Goal: Task Accomplishment & Management: Complete application form

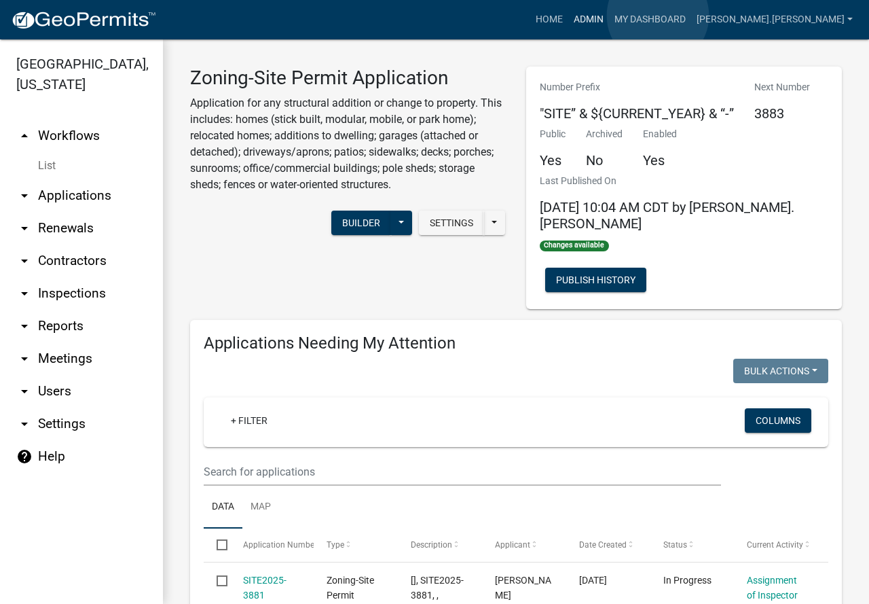
click at [609, 16] on link "Admin" at bounding box center [588, 20] width 41 height 26
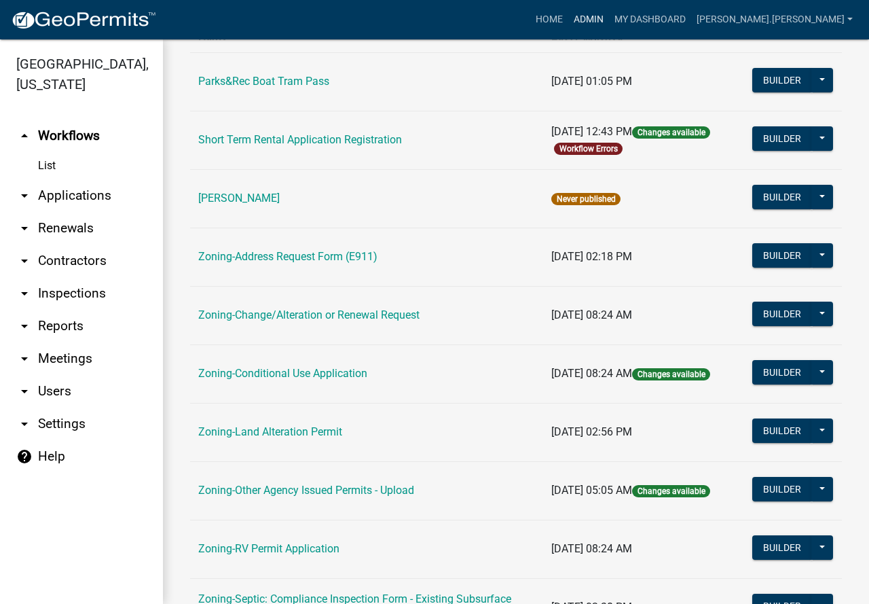
scroll to position [272, 0]
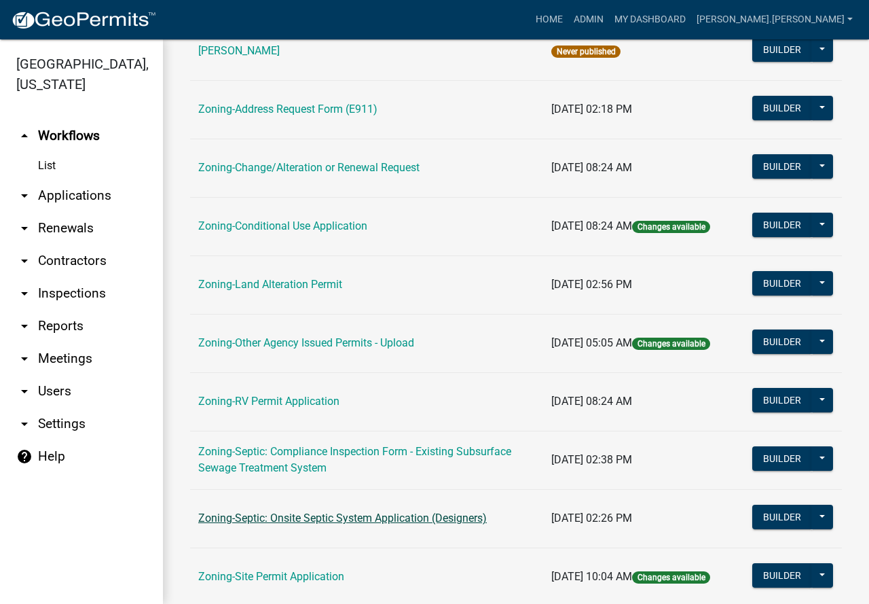
click at [272, 513] on link "Zoning-Septic: Onsite Septic System Application (Designers)" at bounding box center [342, 517] width 289 height 13
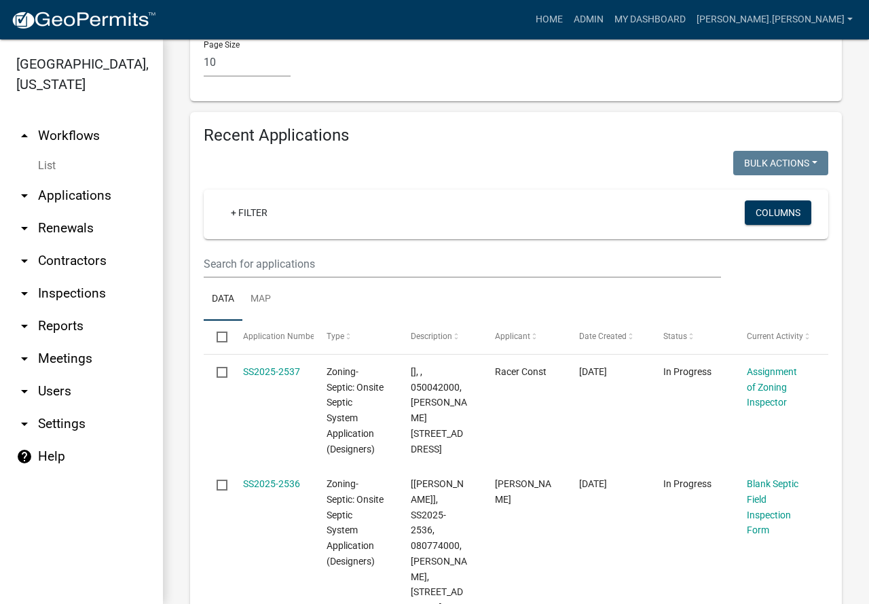
scroll to position [2308, 0]
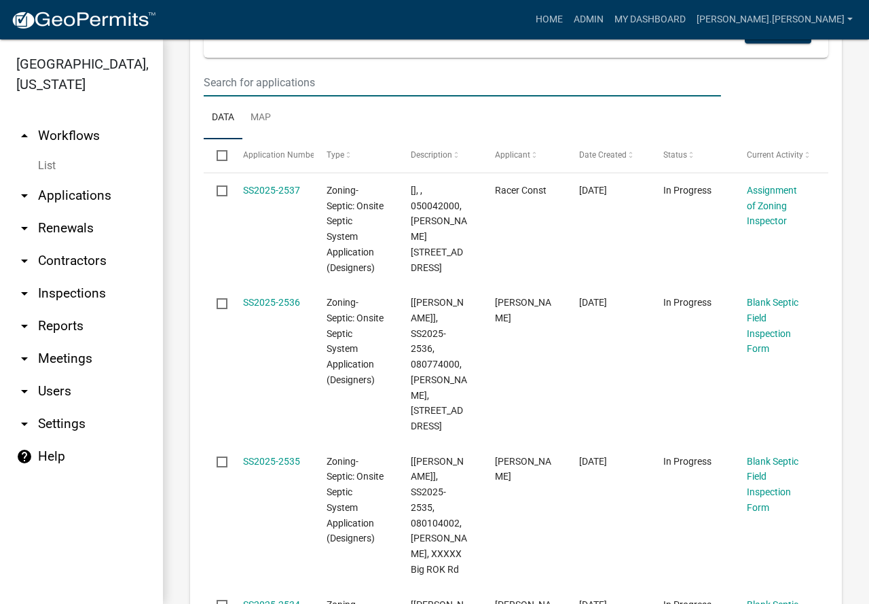
paste input "081014000"
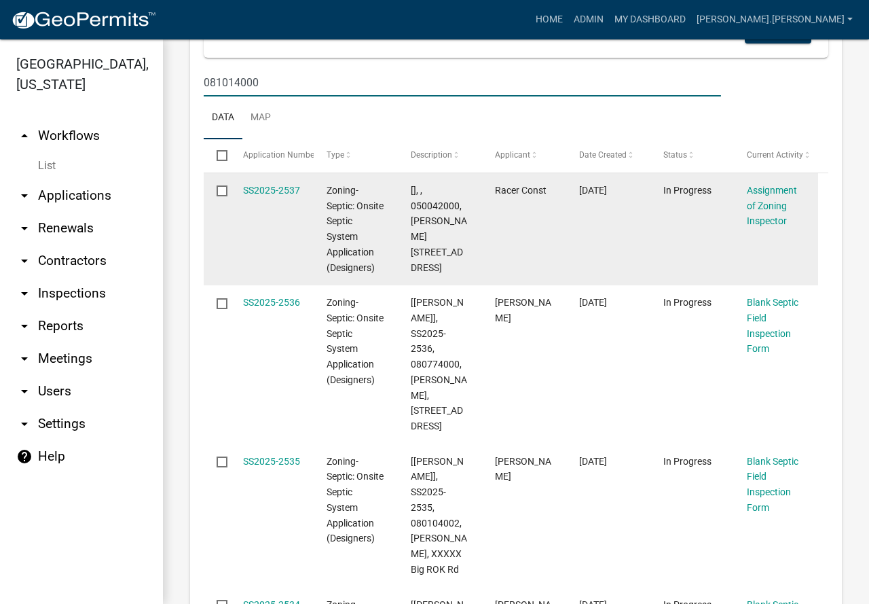
type input "081014000"
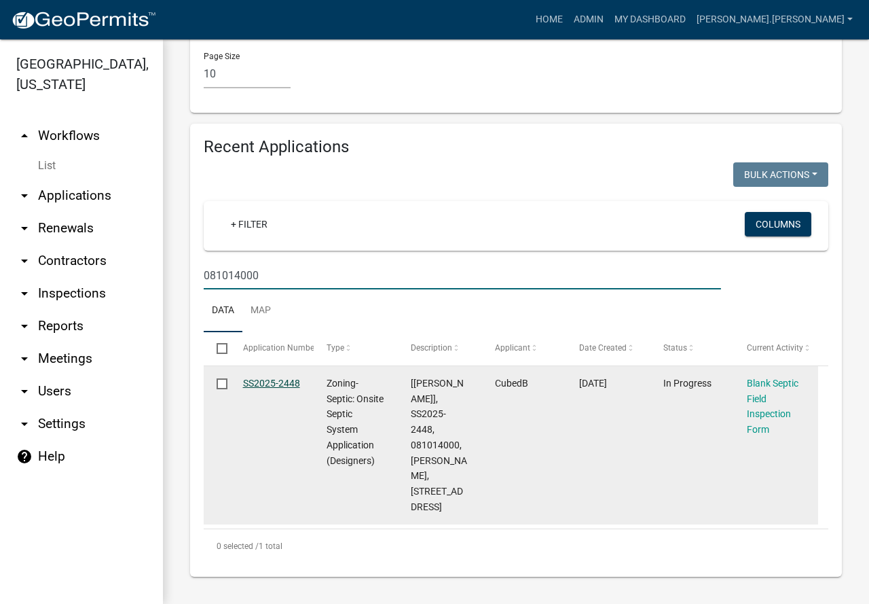
click at [267, 384] on link "SS2025-2448" at bounding box center [271, 382] width 57 height 11
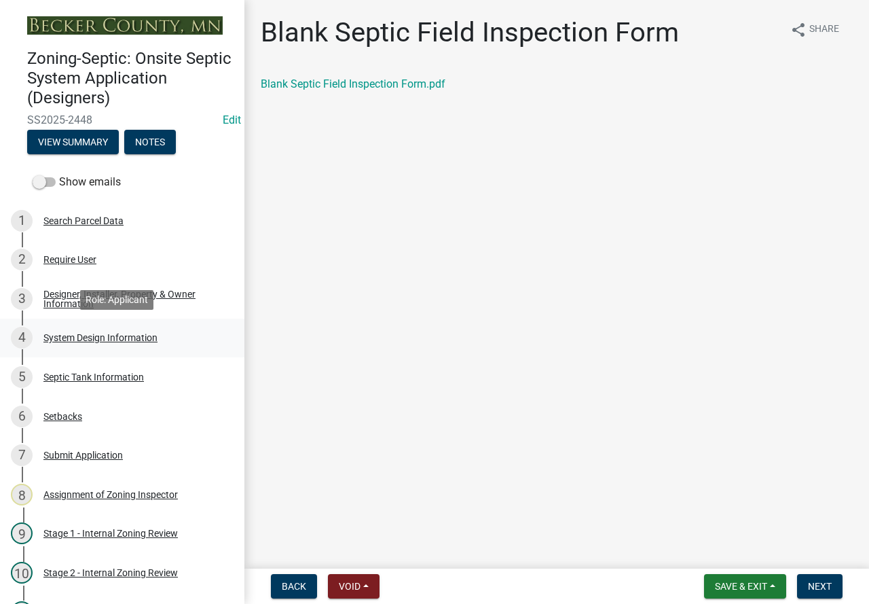
click at [117, 338] on div "System Design Information" at bounding box center [100, 338] width 114 height 10
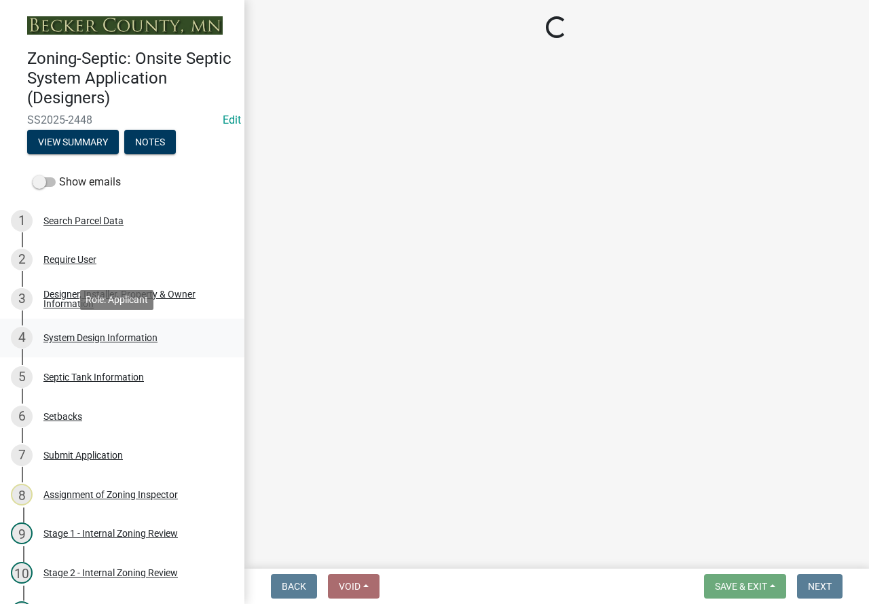
select select "8ba21533-2acf-4cc6-95e5-280e4aabd5a3"
select select "d11049ea-91d0-42ef-8f23-5bc08afa6acf"
select select "011fbff4-a41d-4a75-9bd8-71c7e6c69e0d"
select select "85fdfef2-2683-4311-b5d5-5505f6411127"
select select "ba735beb-519e-40f0-ae20-62d65fc4c46b"
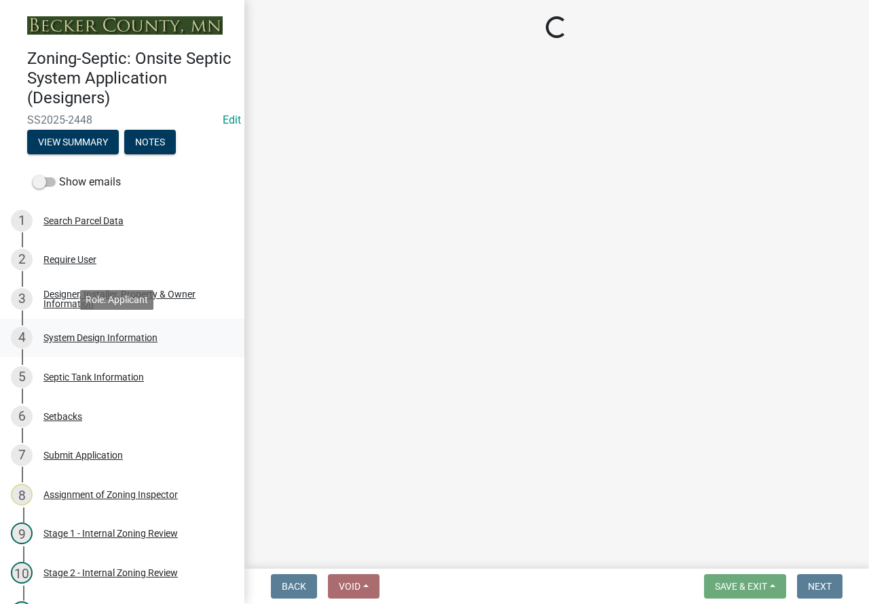
select select "22f42ee4-8f54-4ffd-840f-b13e29e3d3ac"
select select "f869305d-2cb1-4dd4-8e19-f65af66fecb7"
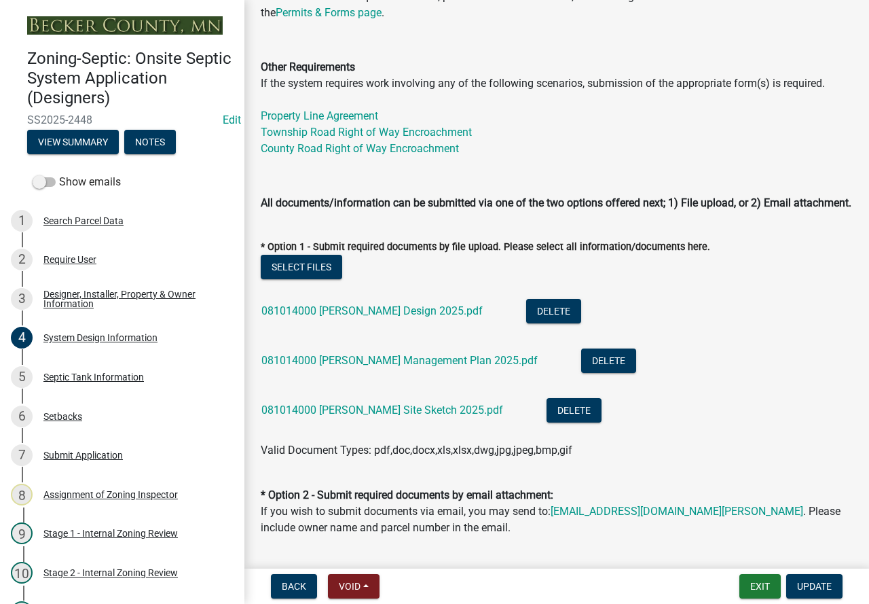
scroll to position [611, 0]
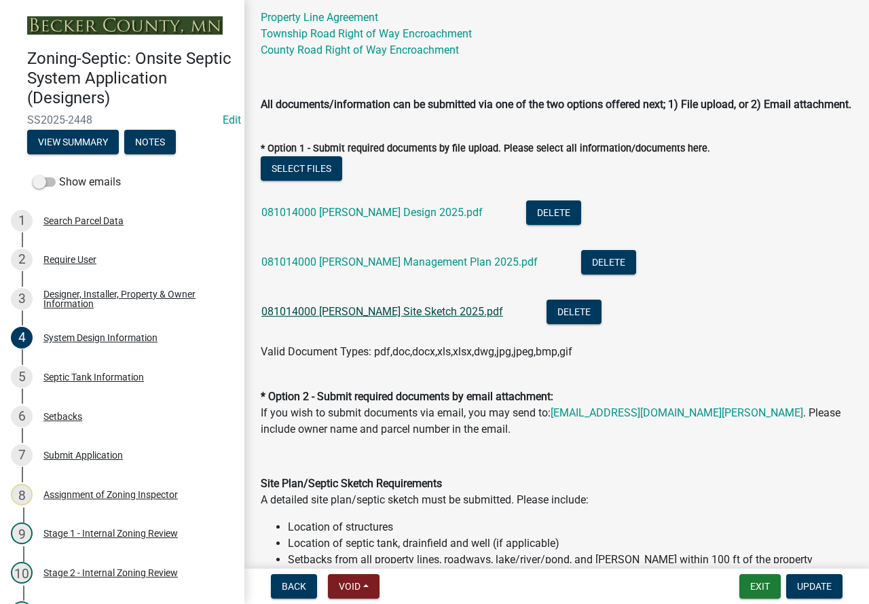
click at [345, 318] on link "081014000 [PERSON_NAME] Site Sketch 2025.pdf" at bounding box center [382, 311] width 242 height 13
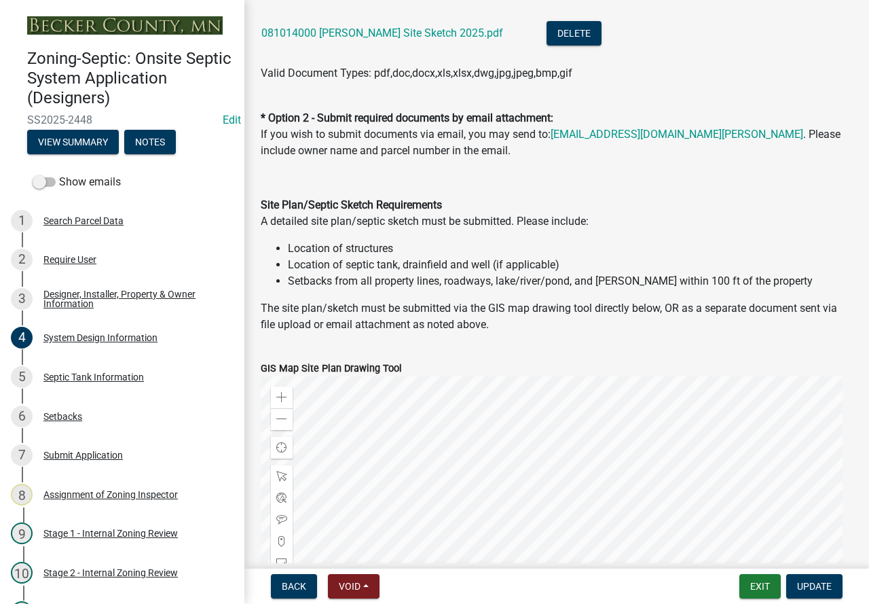
scroll to position [1154, 0]
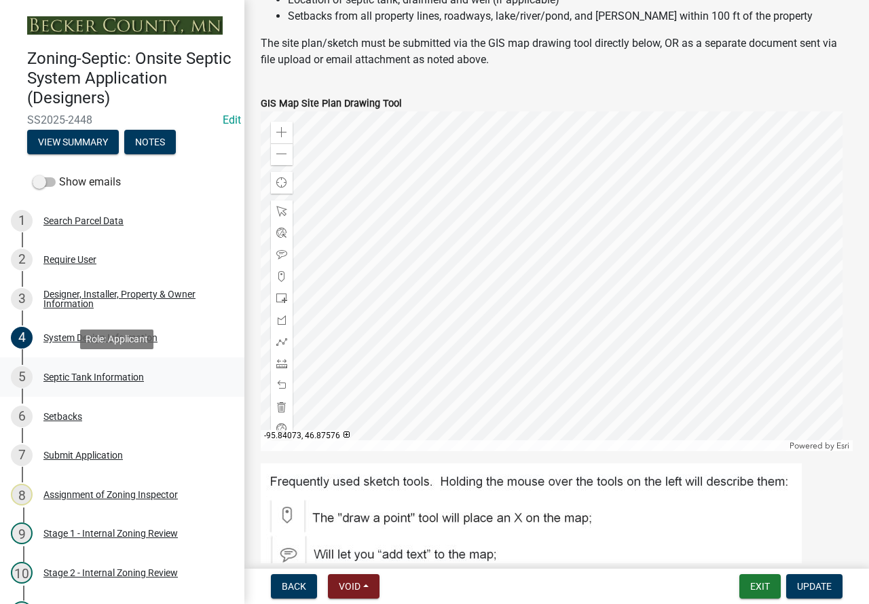
click at [105, 379] on div "Septic Tank Information" at bounding box center [93, 377] width 100 height 10
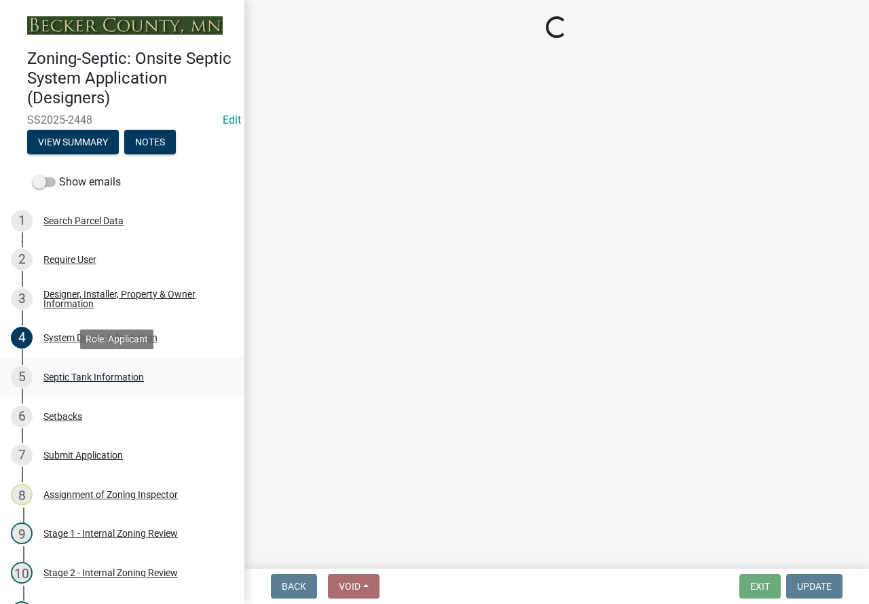
scroll to position [0, 0]
select select "f9fbe67c-c1cf-4a63-8ad4-799ce56b7f21"
select select "fe57a0e5-df0b-49ed-be87-b1b1dff725c1"
select select "52556460-45fa-4026-a6c2-c70bb0823cb5"
select select "c84d9e4c-2287-4d2e-9ef7-9874a7456ee3"
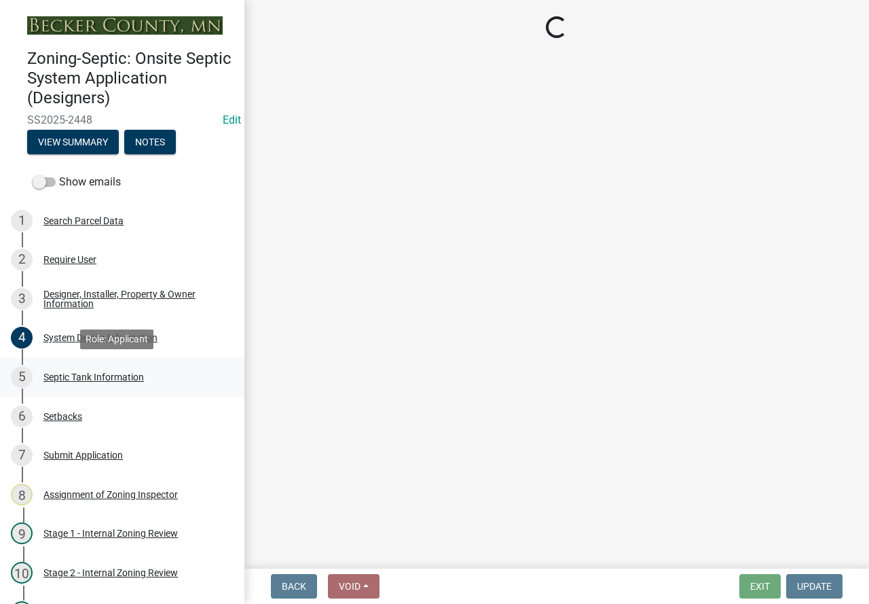
select select "a956bcdf-8f12-4f61-bfc1-a6e229dc0595"
select select "ba43cfd8-3223-4e93-a41d-8bc71aa45820"
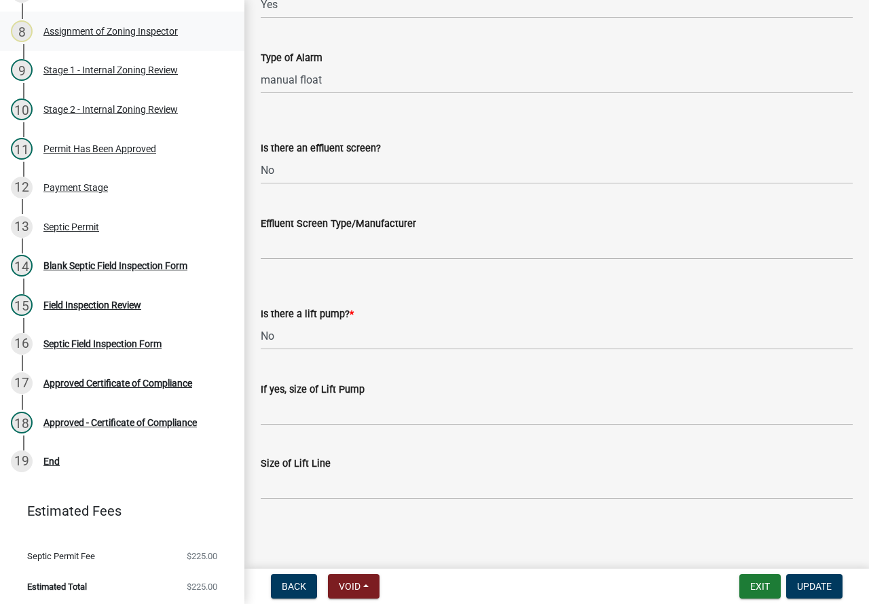
scroll to position [466, 0]
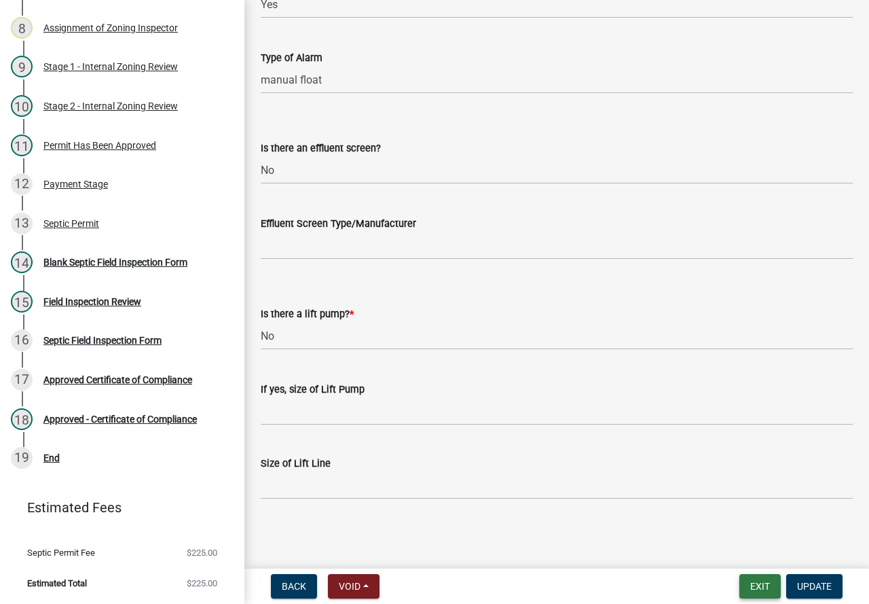
click at [766, 595] on button "Exit" at bounding box center [759, 586] width 41 height 24
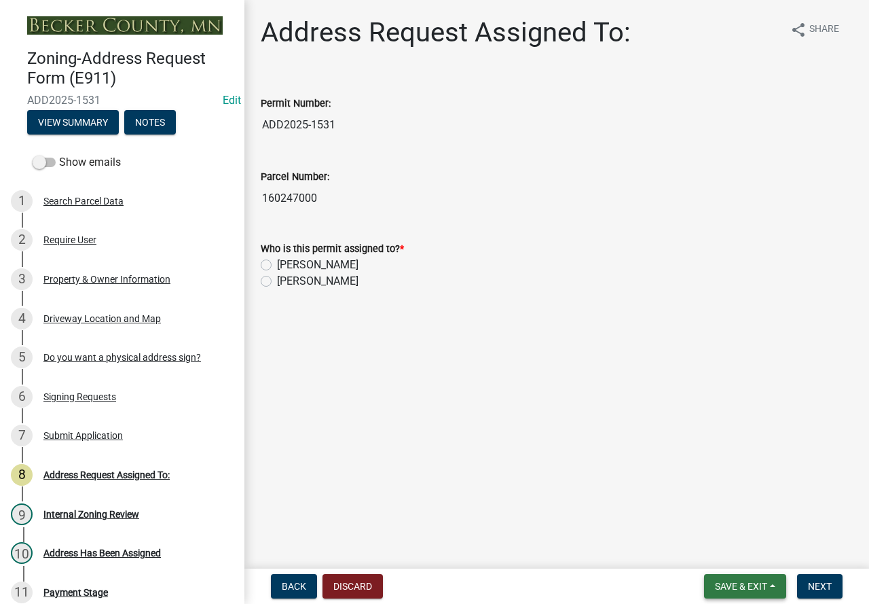
click at [743, 583] on span "Save & Exit" at bounding box center [741, 585] width 52 height 11
click at [748, 552] on button "Save & Exit" at bounding box center [732, 550] width 109 height 33
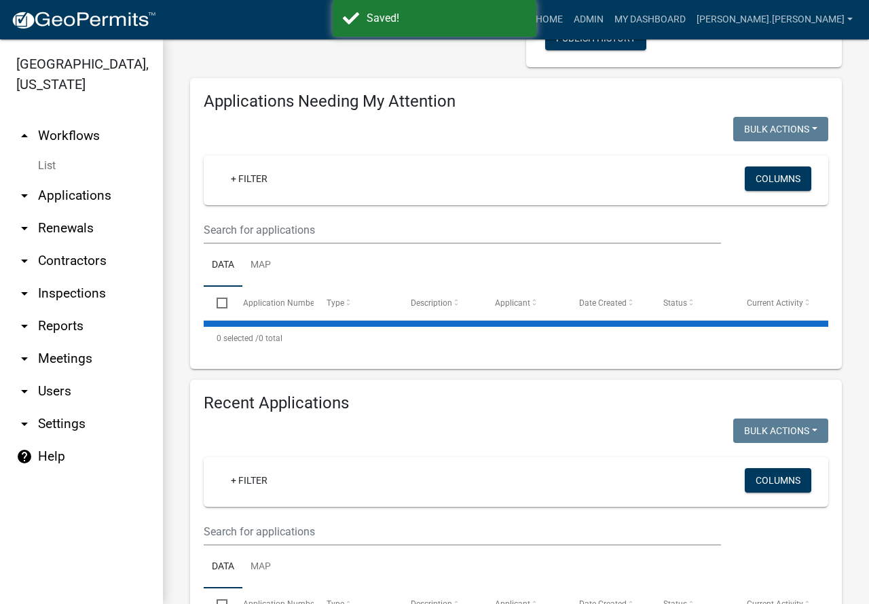
scroll to position [407, 0]
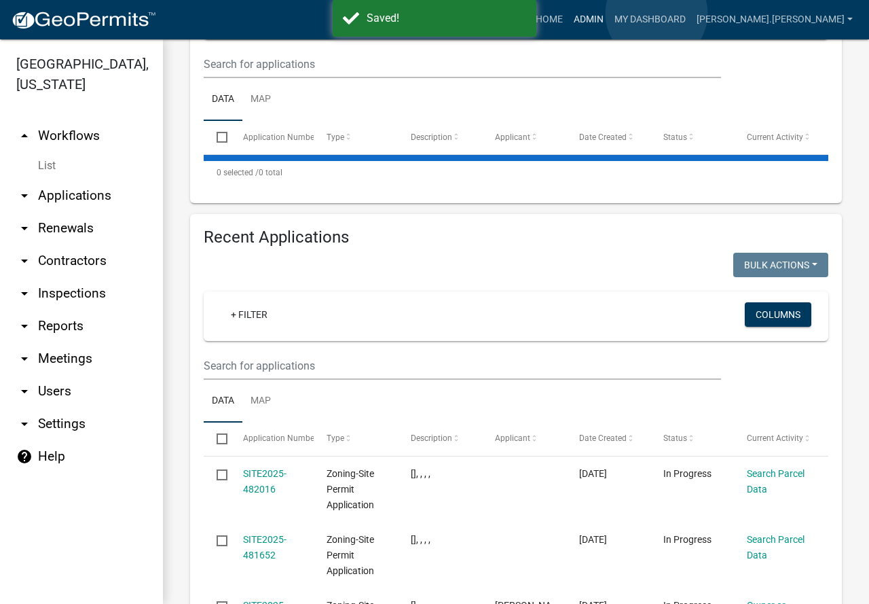
click at [609, 14] on link "Admin" at bounding box center [588, 20] width 41 height 26
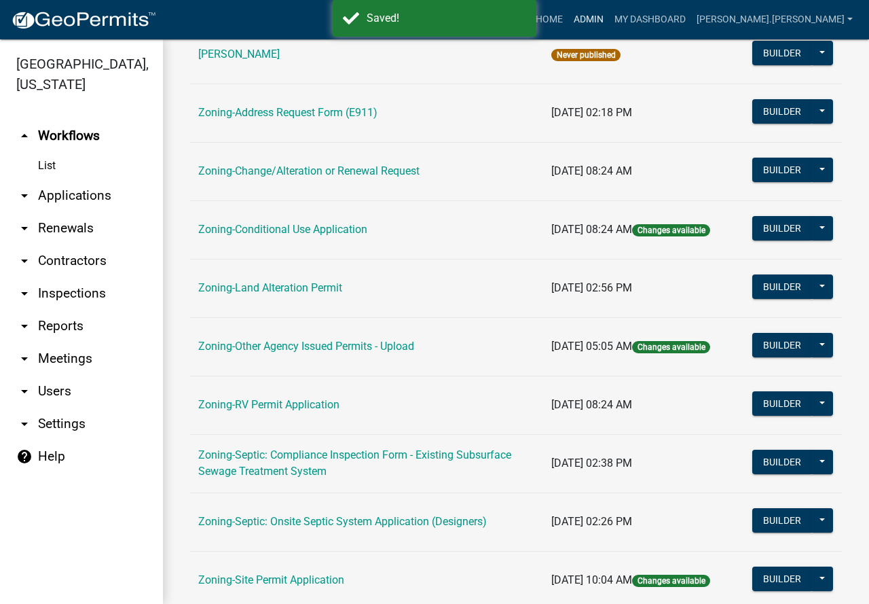
scroll to position [272, 0]
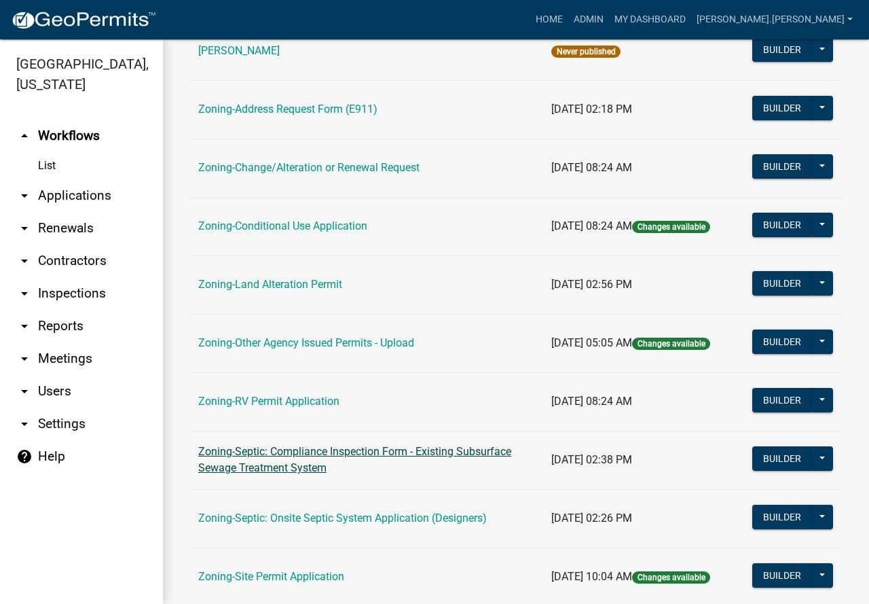
click at [282, 453] on link "Zoning-Septic: Compliance Inspection Form - Existing Subsurface Sewage Treatmen…" at bounding box center [354, 459] width 313 height 29
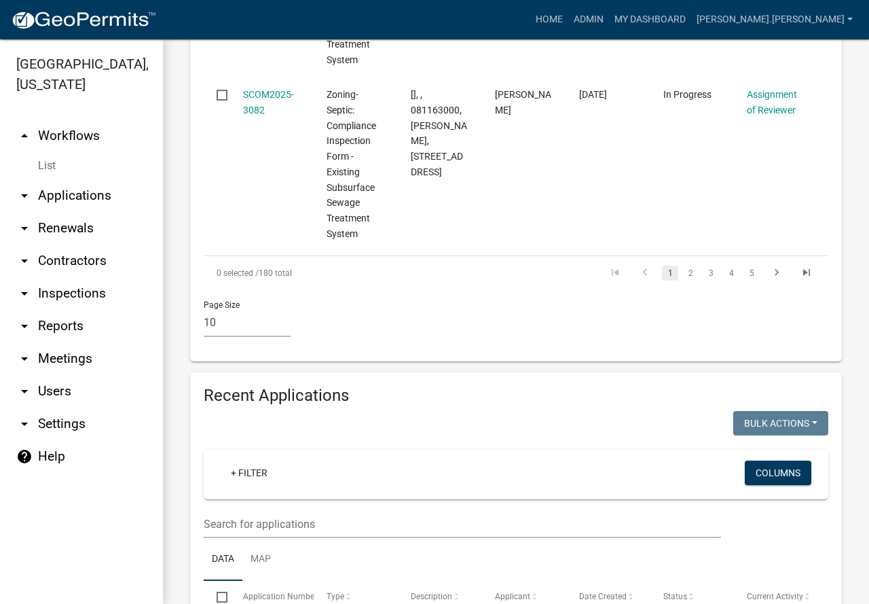
scroll to position [2444, 0]
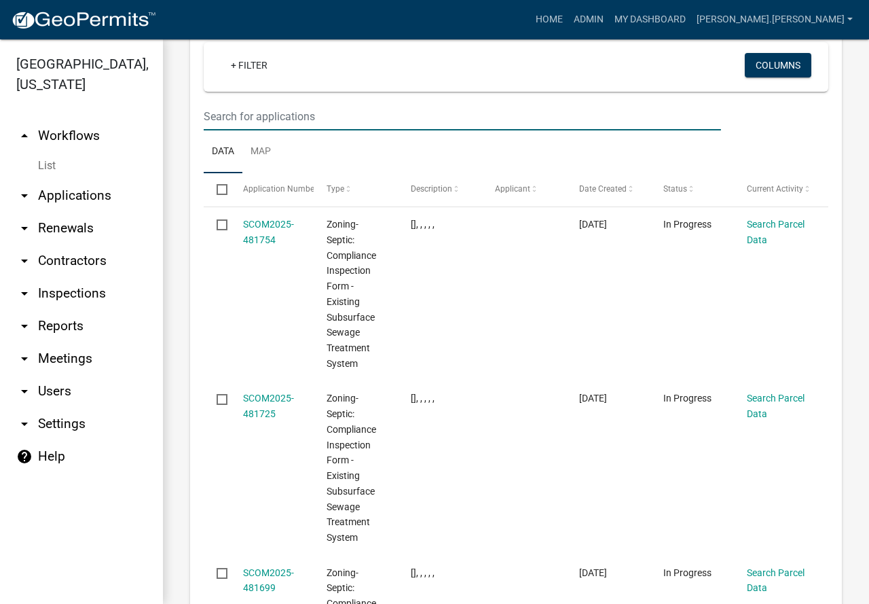
paste input "081014000"
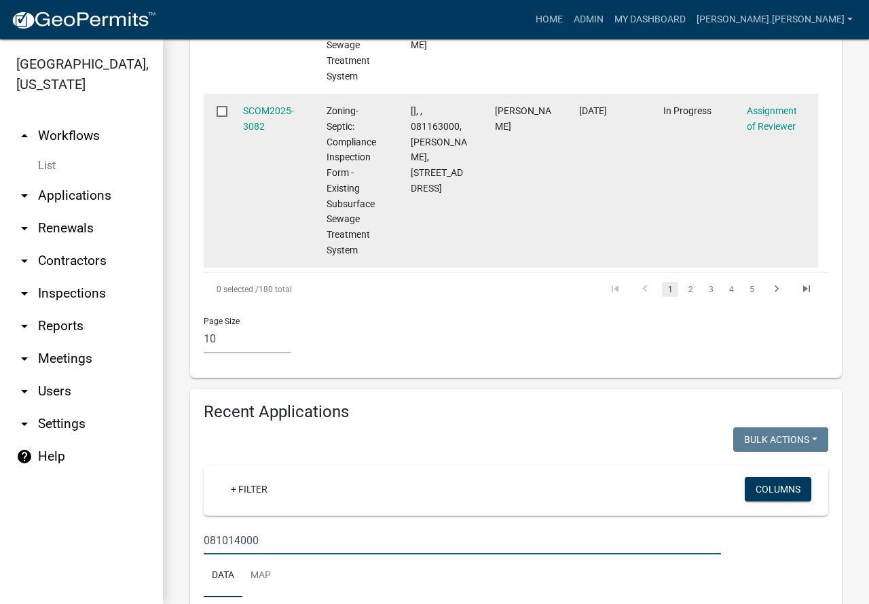
scroll to position [2140, 0]
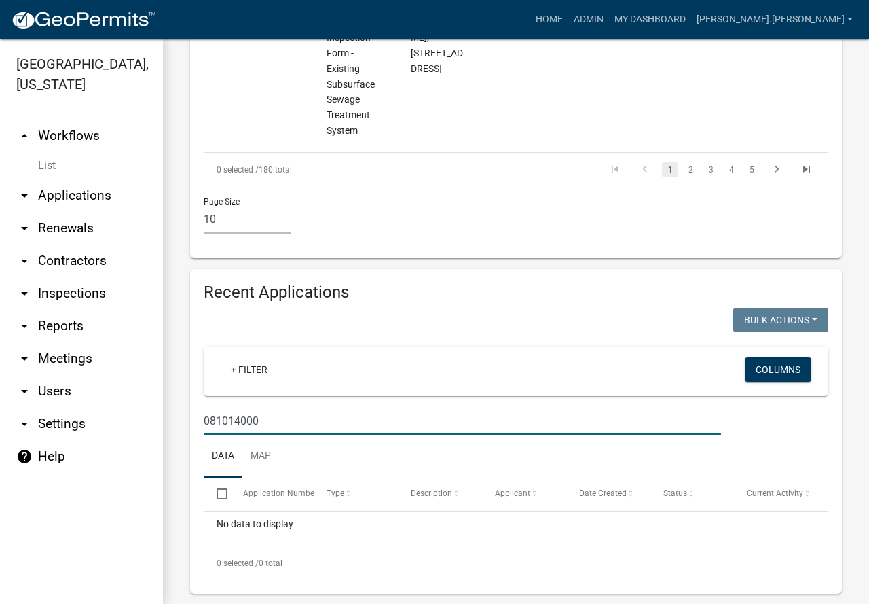
drag, startPoint x: 291, startPoint y: 404, endPoint x: 58, endPoint y: 406, distance: 233.5
click at [58, 406] on div "Becker County, Minnesota arrow_drop_up Workflows List arrow_drop_down Applicati…" at bounding box center [434, 321] width 869 height 564
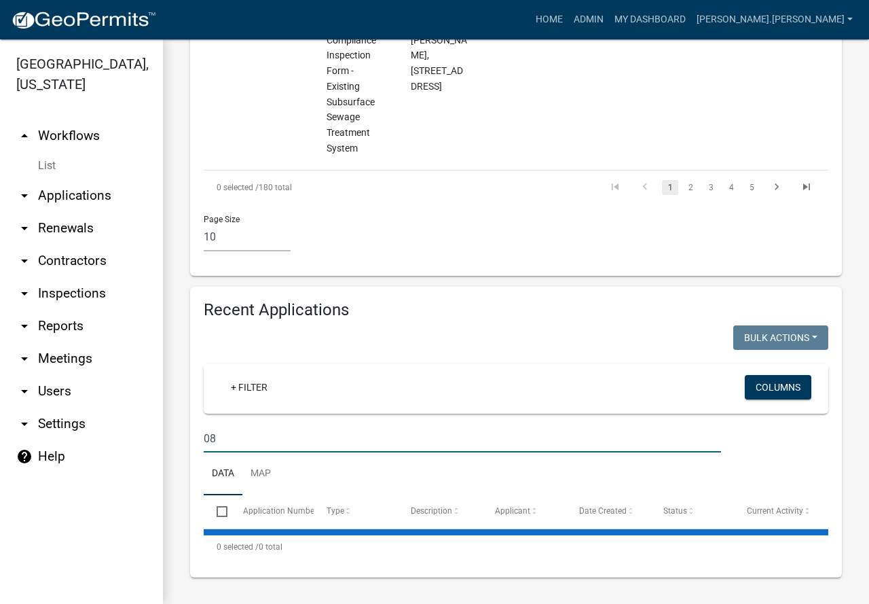
type input "0"
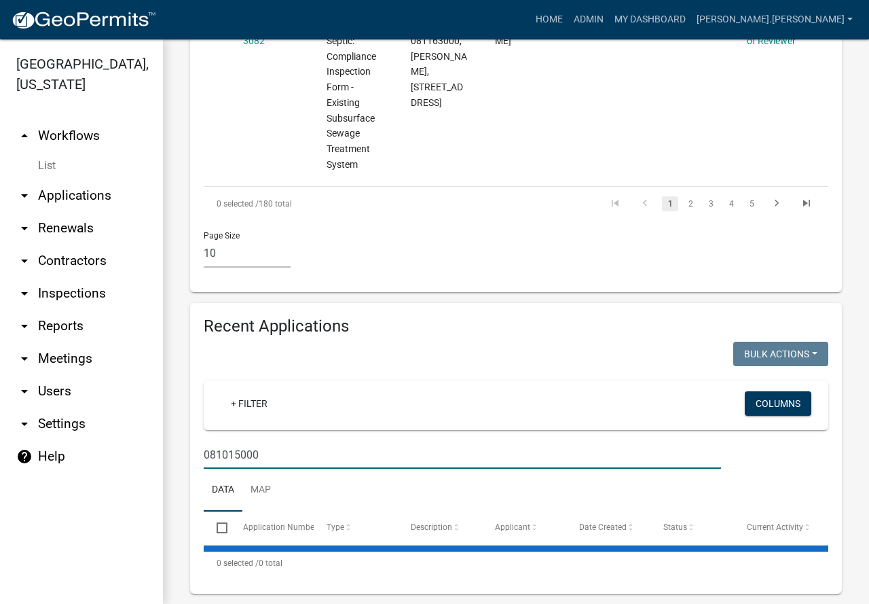
type input "081015000"
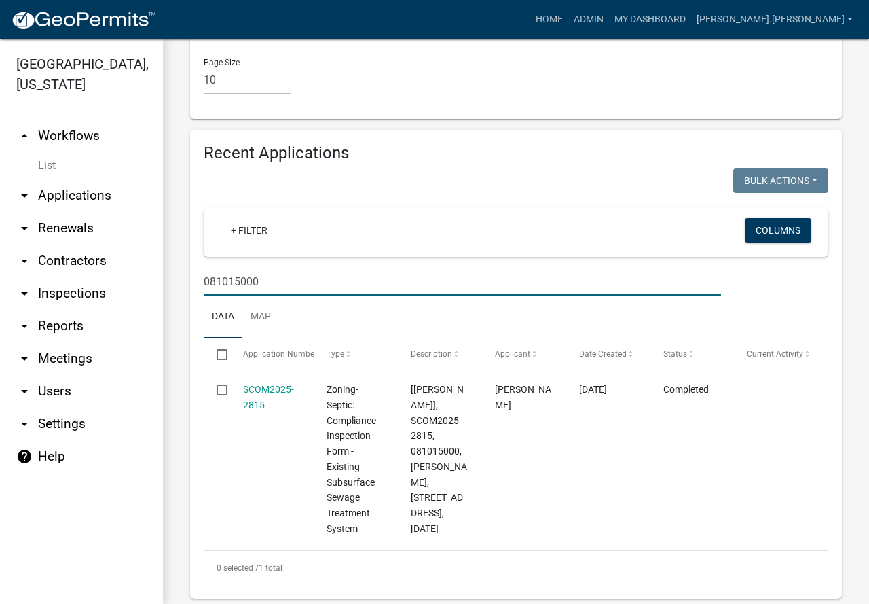
scroll to position [2284, 0]
